Goal: Navigation & Orientation: Find specific page/section

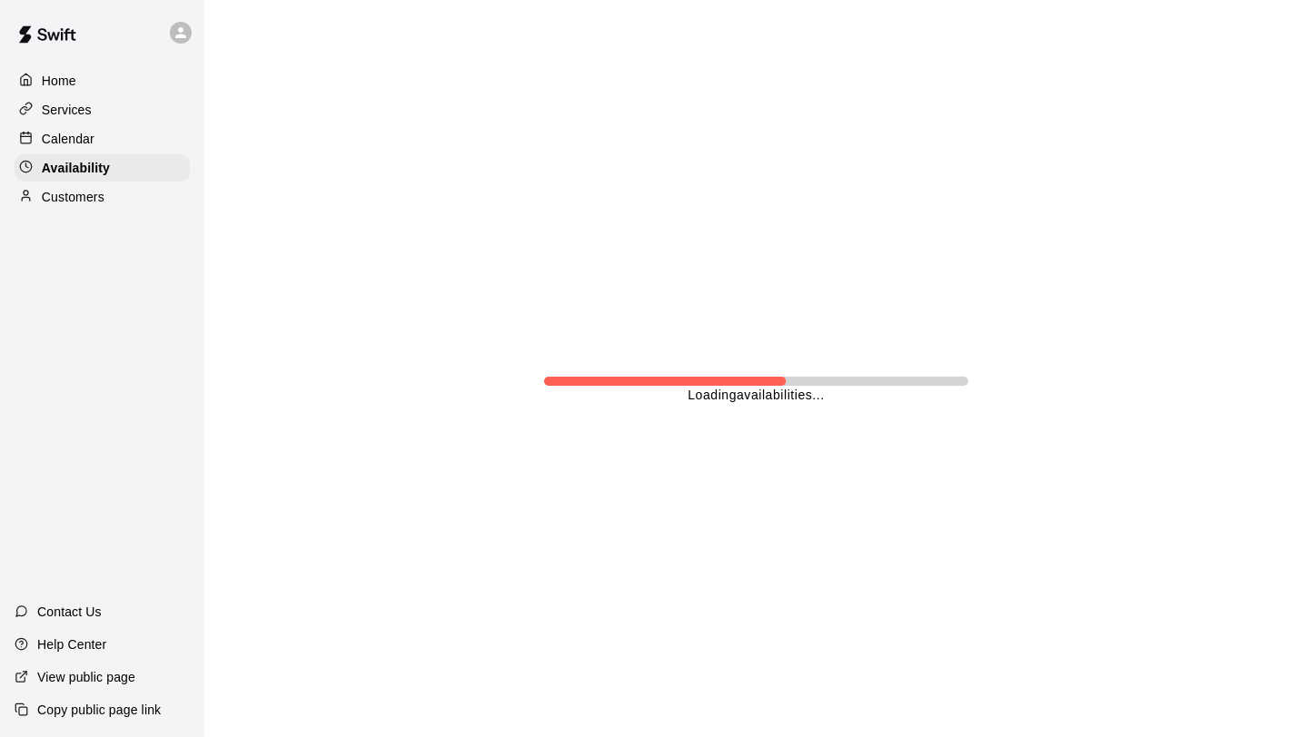
click at [85, 138] on p "Calendar" at bounding box center [68, 139] width 53 height 18
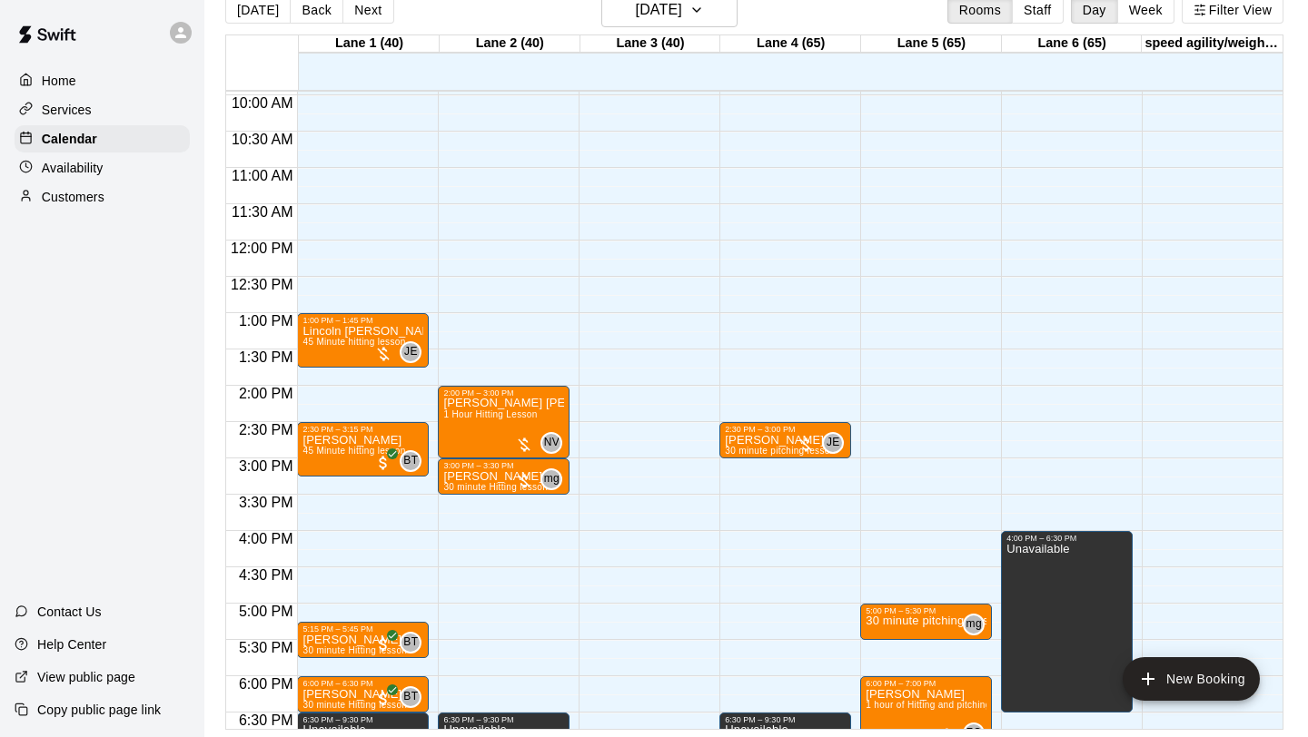
scroll to position [715, 0]
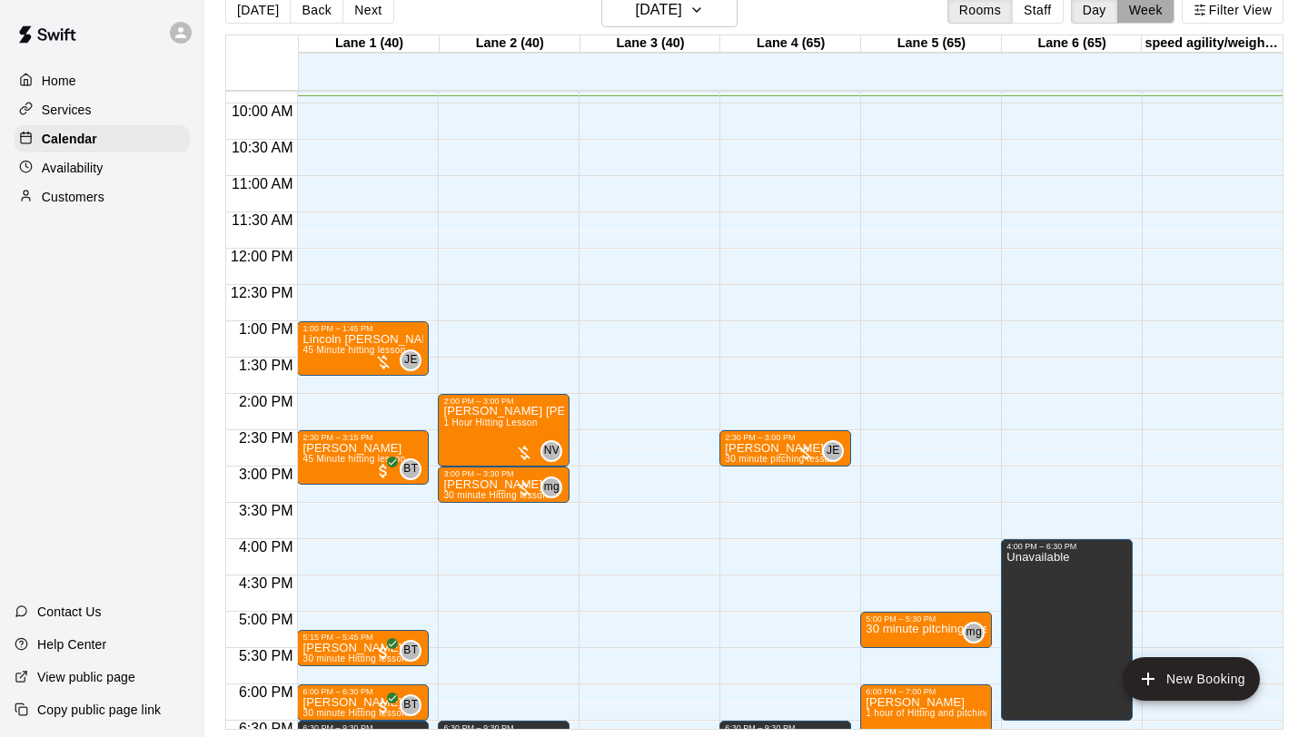
click at [1161, 13] on button "Week" at bounding box center [1145, 9] width 57 height 27
click at [1037, 14] on div "[DATE] Back [DATE][DATE] Rooms Staff Day Week [GEOGRAPHIC_DATA] 1 (40) [GEOGRAP…" at bounding box center [754, 361] width 1058 height 737
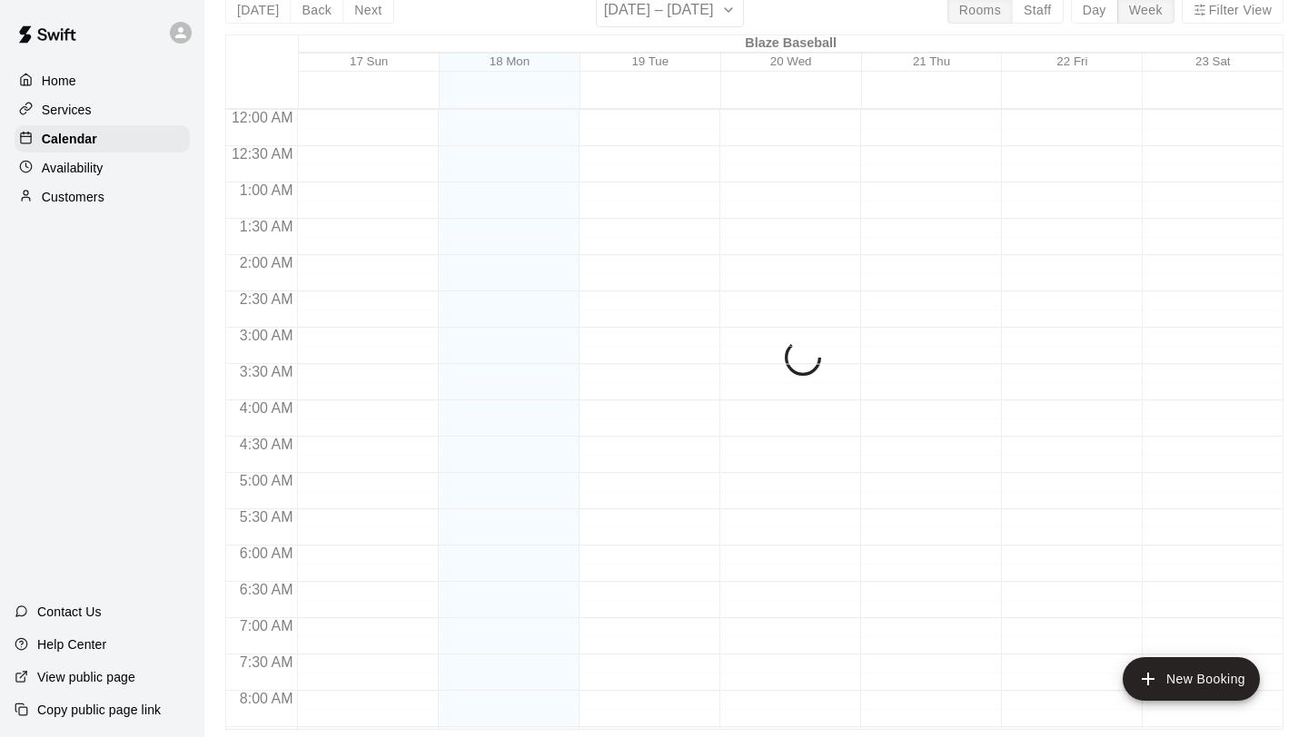
click at [1033, 11] on button "Staff" at bounding box center [1038, 9] width 52 height 27
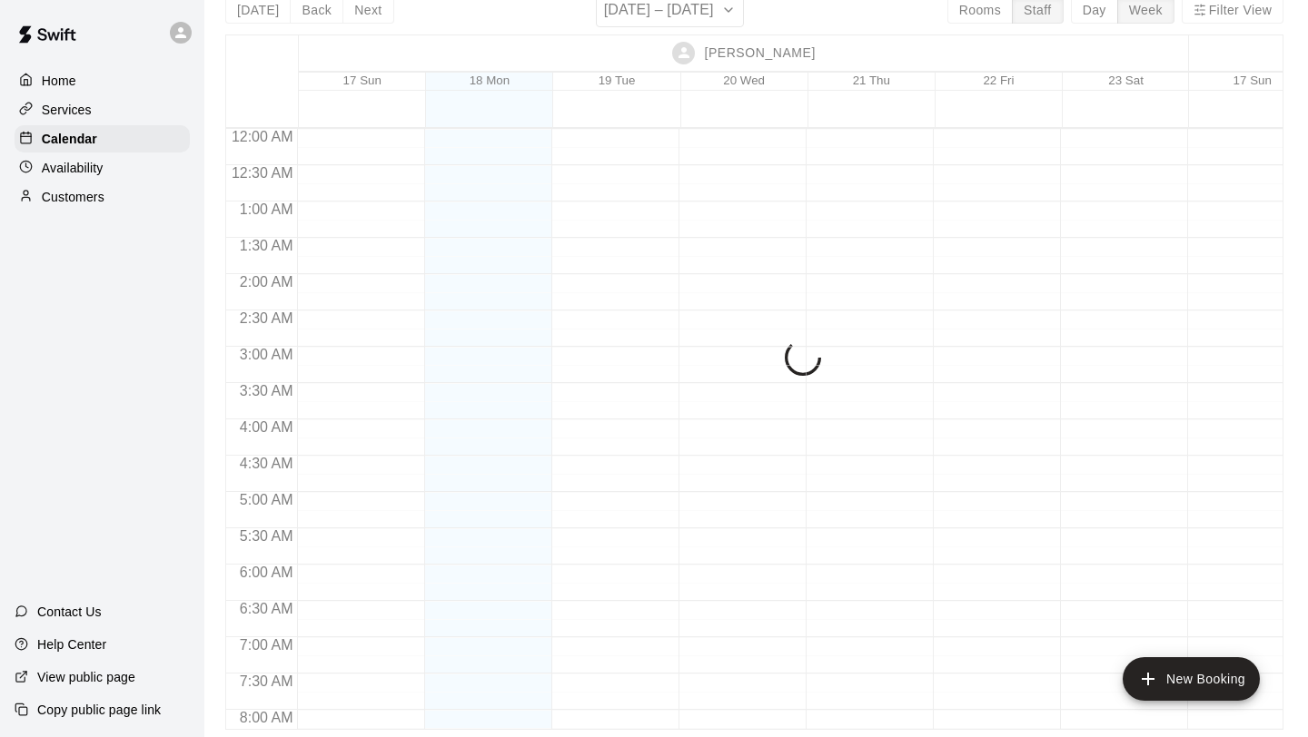
click at [1035, 35] on div "Justin Evans 17 Sun 18 Mon 19 Tue 20 Wed 21 Thu 22 Fri 23 Sat Zion Clonts 17 Su…" at bounding box center [754, 383] width 1058 height 696
click at [1030, 49] on div "[PERSON_NAME]" at bounding box center [744, 52] width 885 height 35
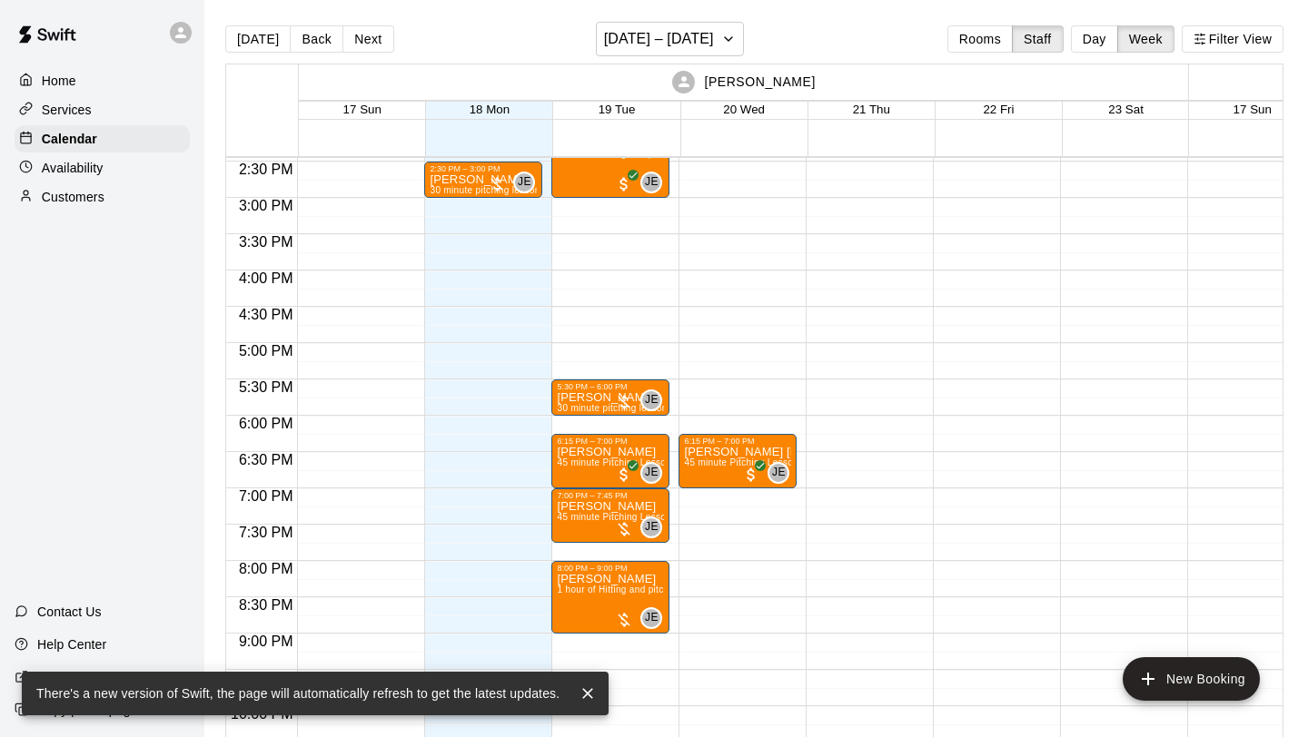
scroll to position [1022, 0]
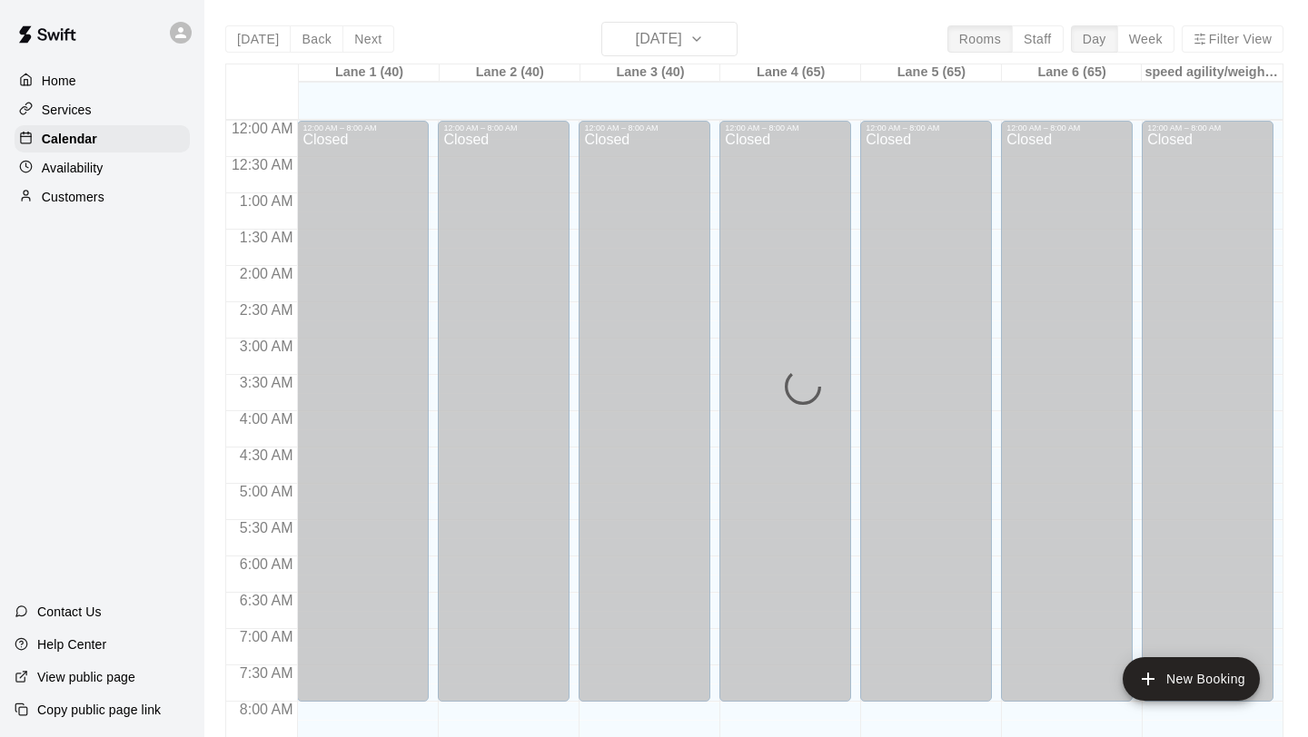
scroll to position [720, 0]
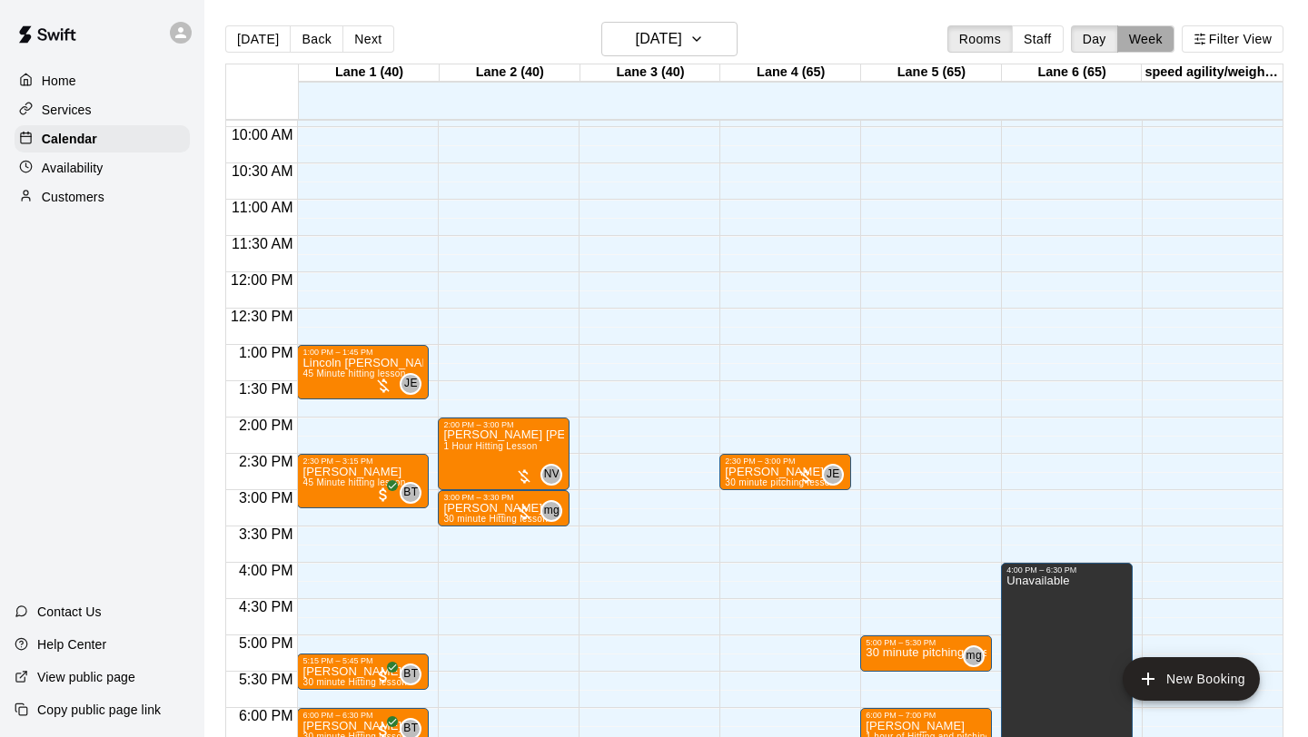
click at [1154, 38] on button "Week" at bounding box center [1145, 38] width 57 height 27
click at [1036, 40] on div "[DATE] Back [DATE][DATE] Rooms Staff Day Week [GEOGRAPHIC_DATA] 1 (40) [GEOGRAP…" at bounding box center [754, 390] width 1058 height 737
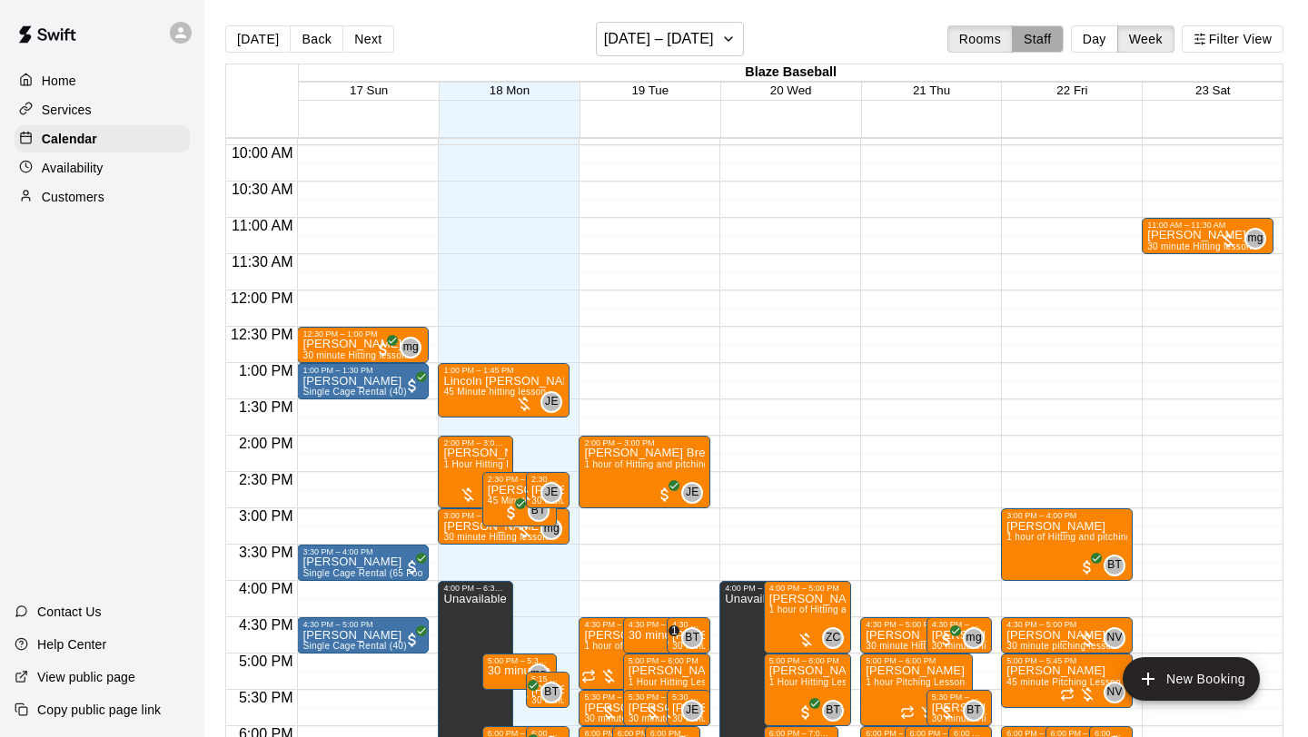
click at [1040, 38] on button "Staff" at bounding box center [1038, 38] width 52 height 27
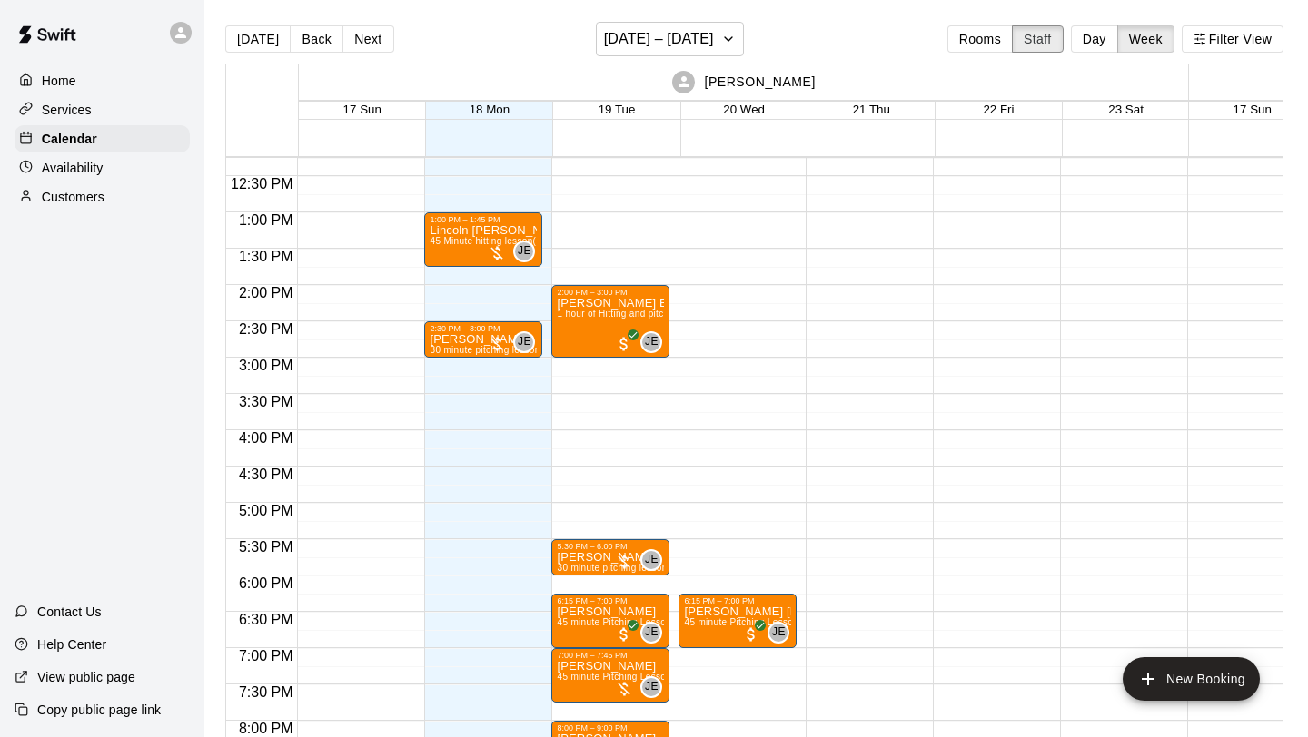
scroll to position [889, 0]
